Goal: Task Accomplishment & Management: Manage account settings

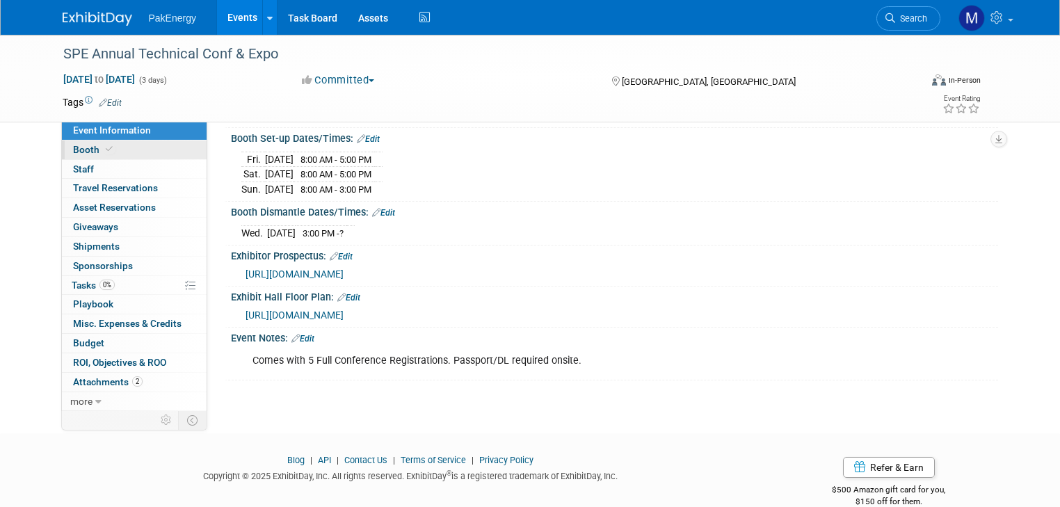
click at [80, 145] on span "Booth" at bounding box center [94, 149] width 42 height 11
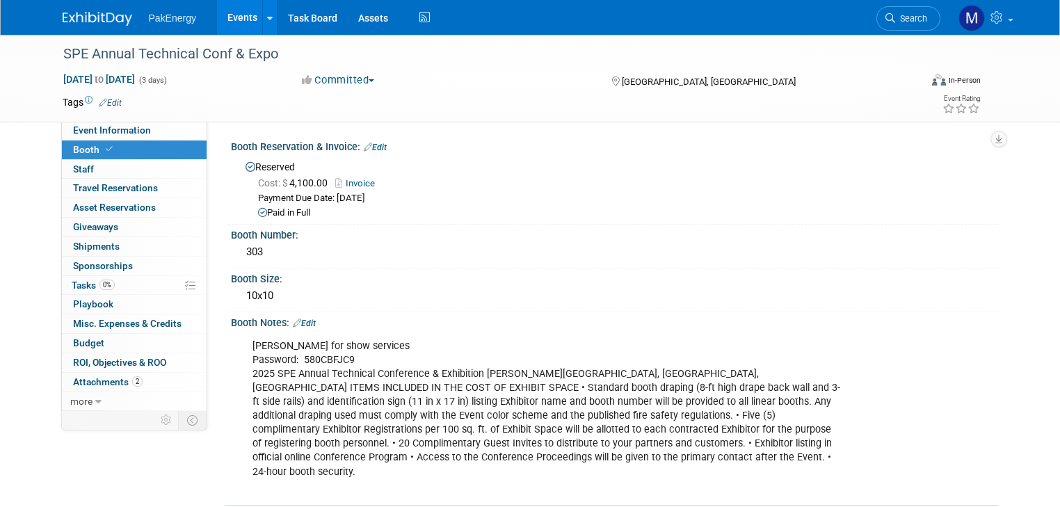
click at [451, 209] on div "Paid in Full" at bounding box center [622, 213] width 729 height 13
click at [119, 126] on span "Event Information" at bounding box center [112, 129] width 78 height 11
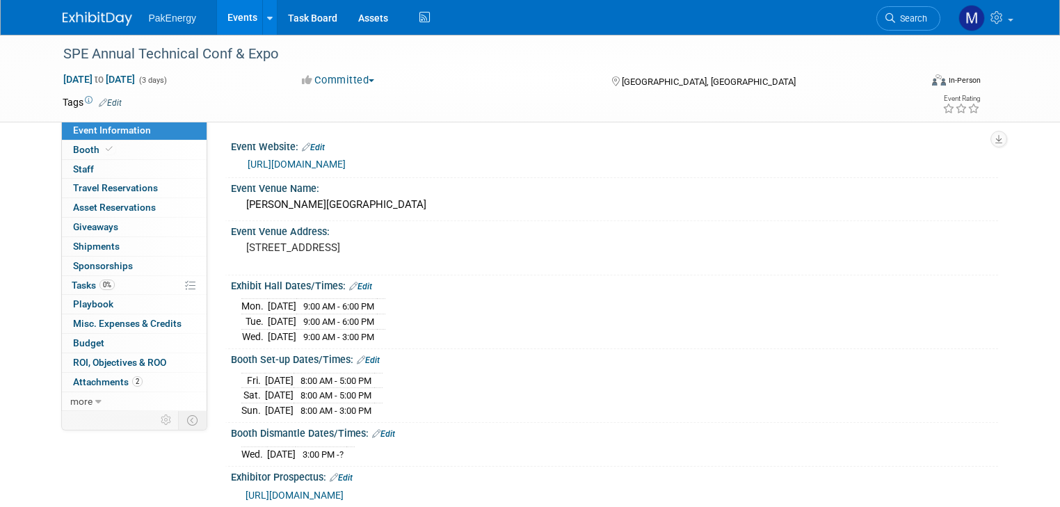
click at [333, 473] on link "Edit" at bounding box center [341, 478] width 23 height 10
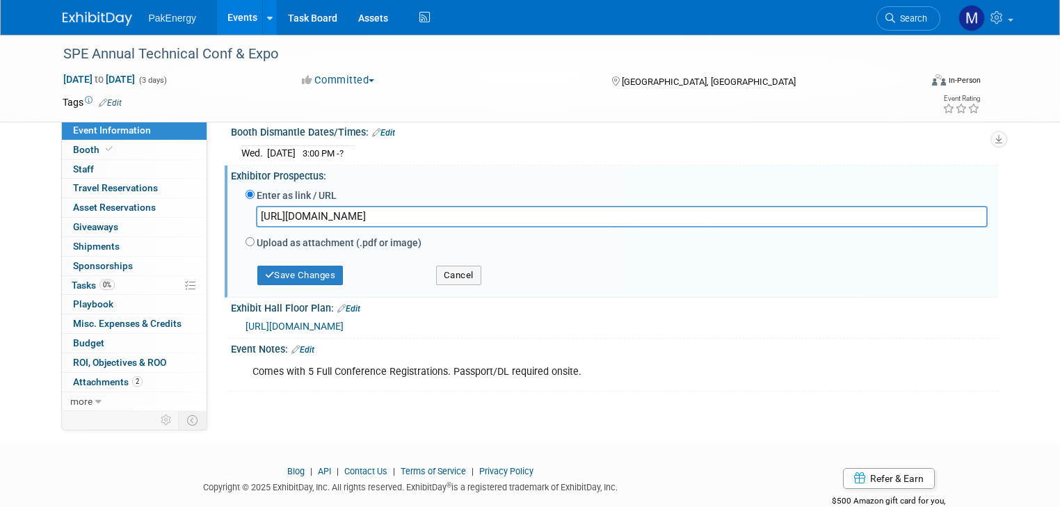
scroll to position [325, 0]
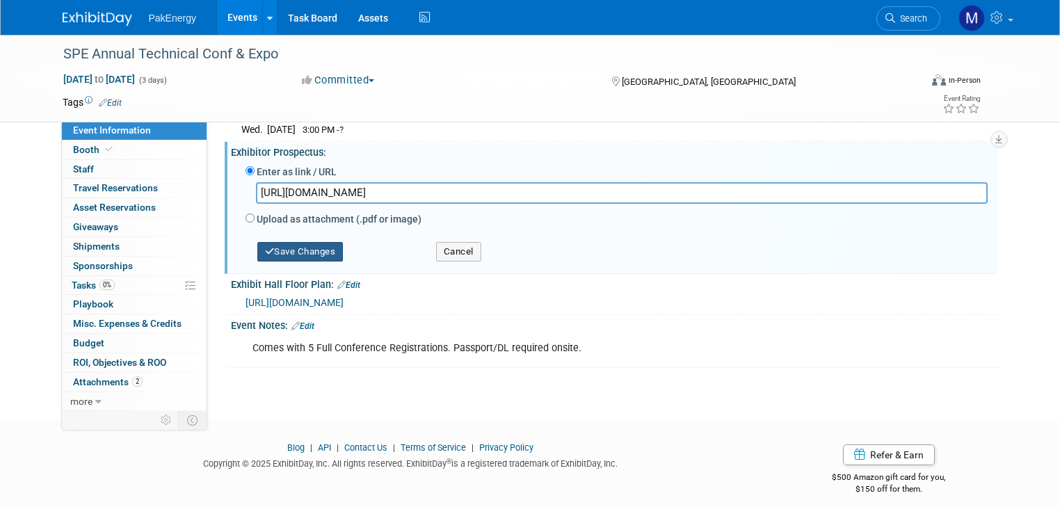
click at [286, 242] on button "Save Changes" at bounding box center [300, 251] width 86 height 19
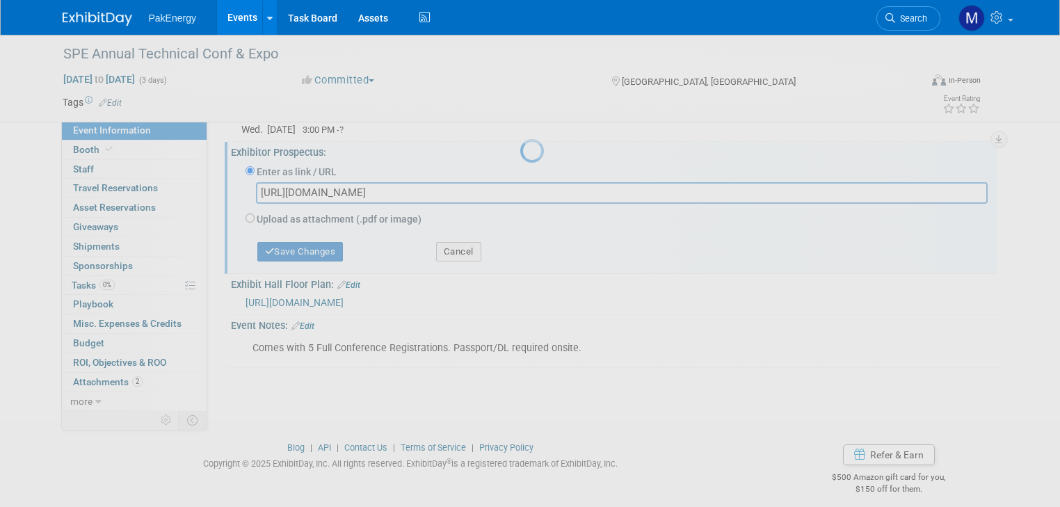
scroll to position [268, 0]
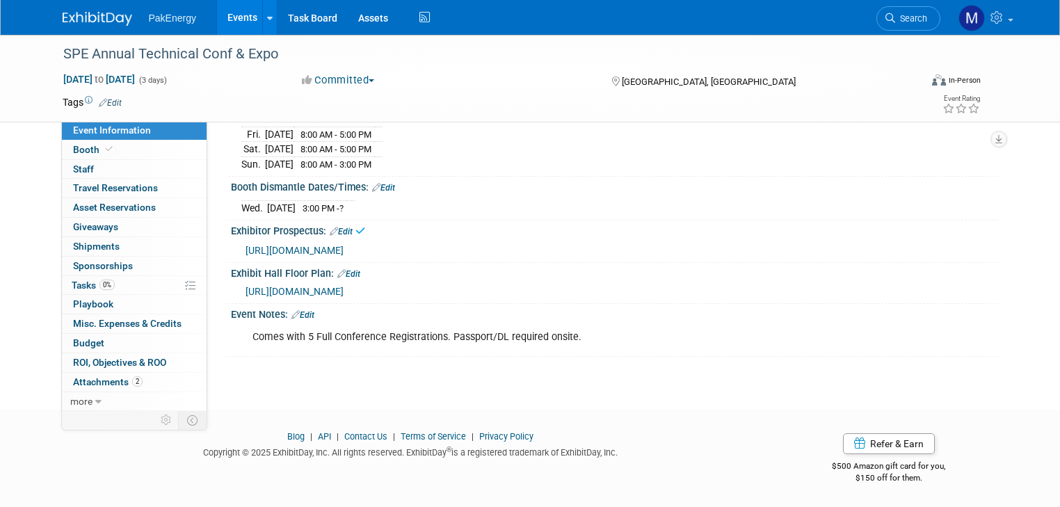
click at [296, 314] on link "Edit" at bounding box center [302, 315] width 23 height 10
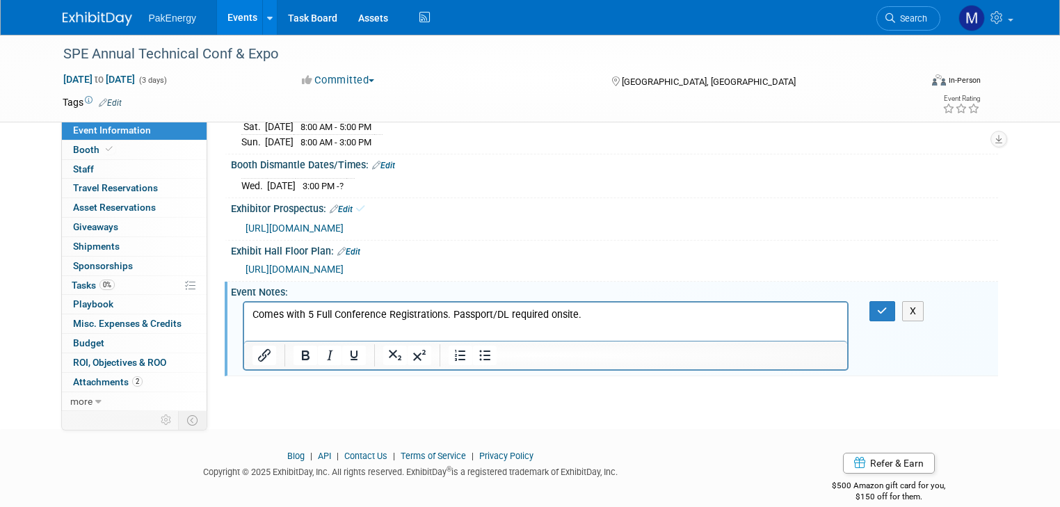
scroll to position [0, 0]
click at [884, 321] on button "button" at bounding box center [882, 311] width 26 height 20
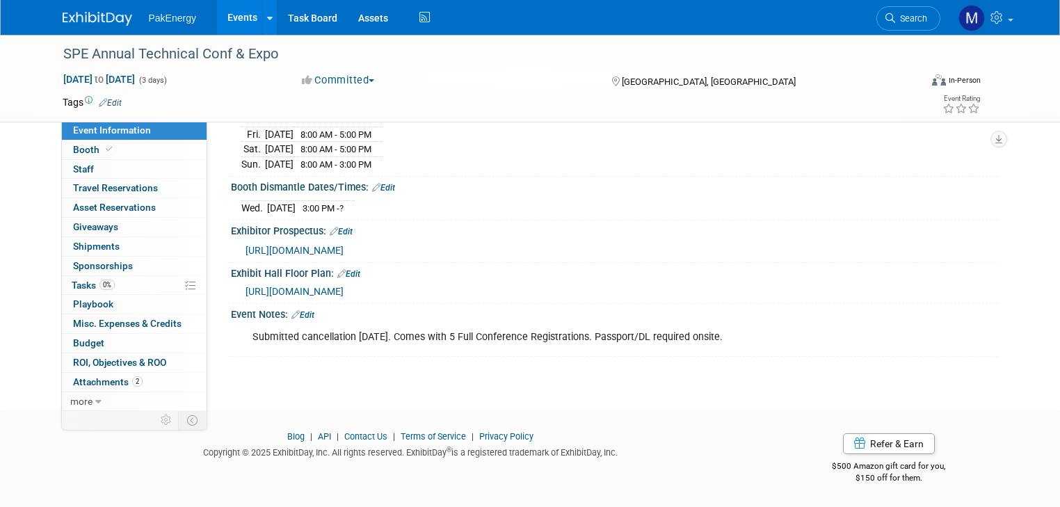
click at [225, 14] on link "Events" at bounding box center [242, 17] width 51 height 35
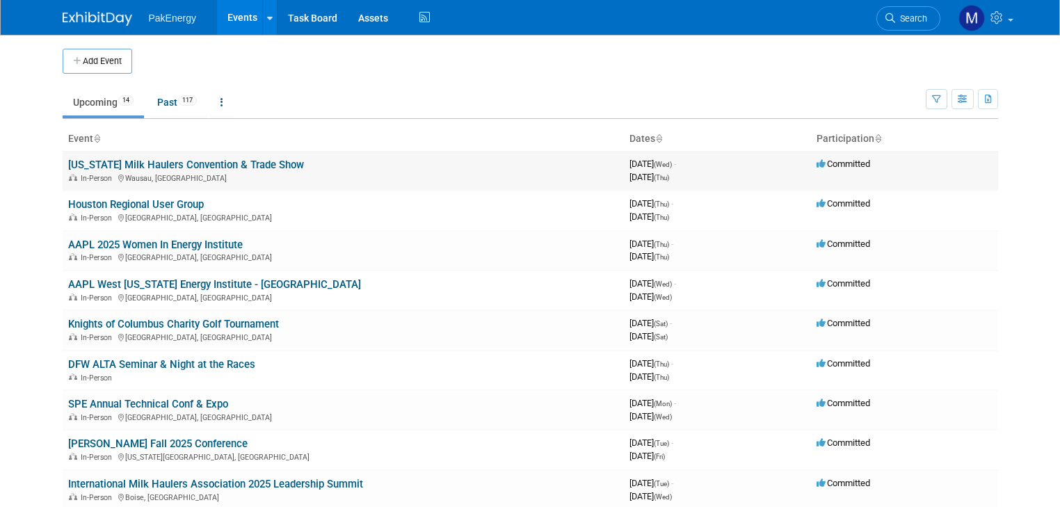
click at [207, 161] on link "[US_STATE] Milk Haulers Convention & Trade Show" at bounding box center [186, 165] width 236 height 13
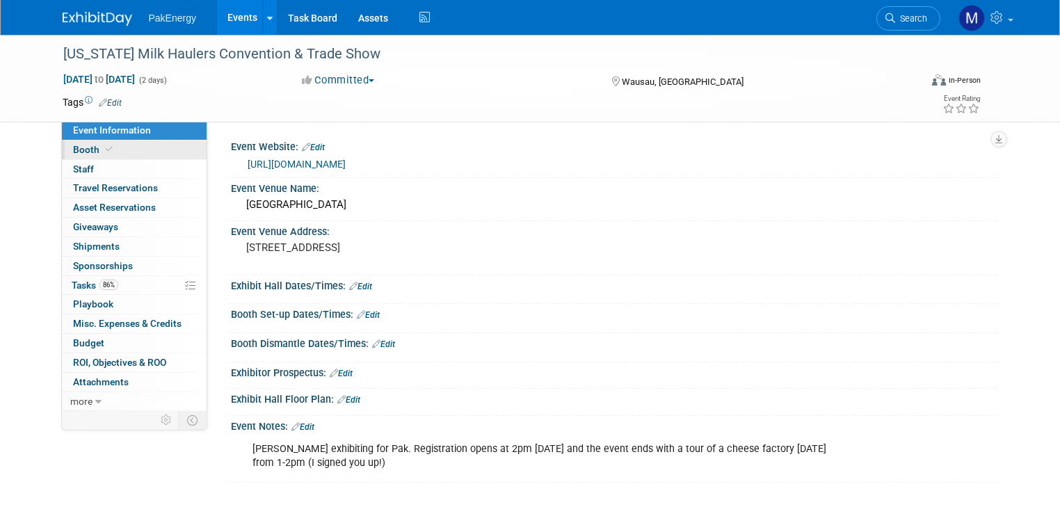
click at [73, 144] on span "Booth" at bounding box center [94, 149] width 42 height 11
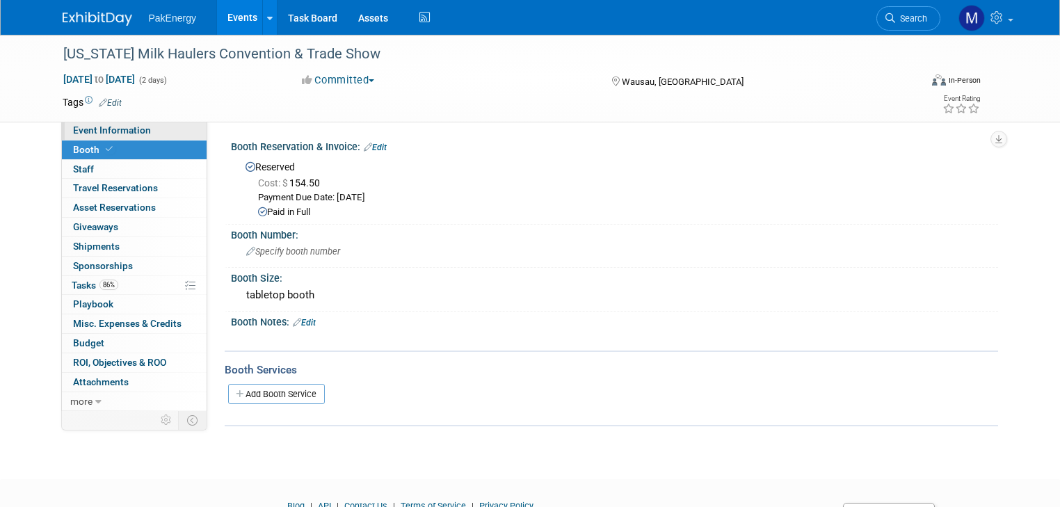
click at [82, 129] on span "Event Information" at bounding box center [112, 129] width 78 height 11
